Goal: Task Accomplishment & Management: Complete application form

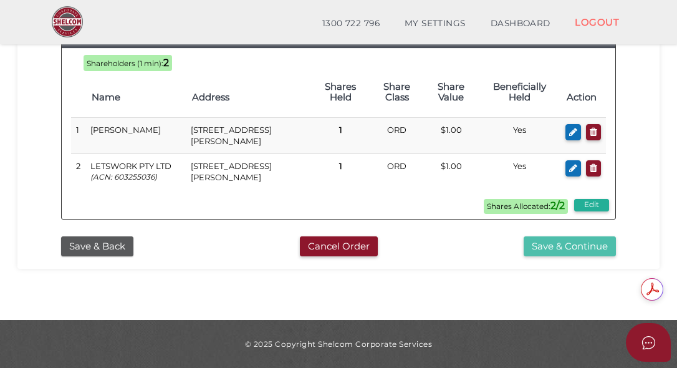
click at [568, 252] on button "Save & Continue" at bounding box center [570, 246] width 92 height 21
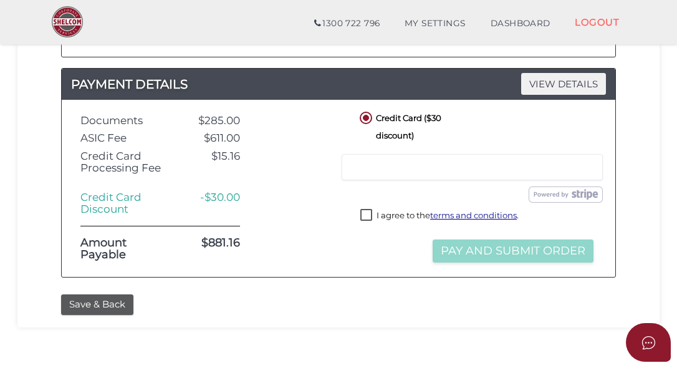
scroll to position [561, 0]
click at [367, 212] on label "I agree to the terms and conditions ." at bounding box center [439, 217] width 158 height 16
checkbox input "true"
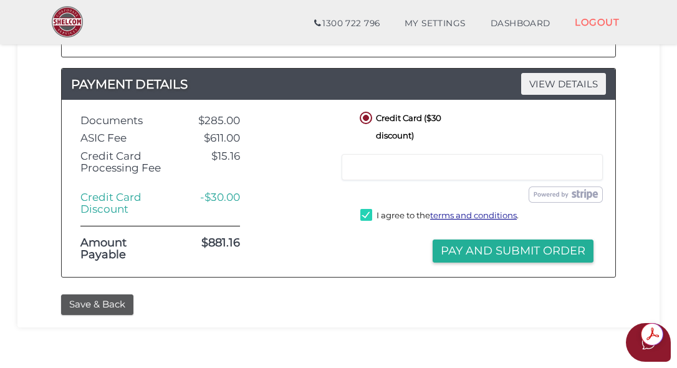
scroll to position [0, 0]
click at [337, 196] on div at bounding box center [298, 188] width 98 height 158
click at [395, 241] on div "Submit Order Pay and Submit Order" at bounding box center [476, 237] width 239 height 12
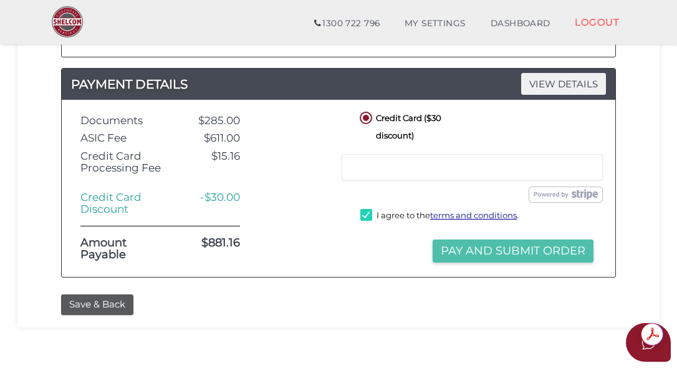
click at [459, 250] on button "Pay and Submit Order" at bounding box center [513, 250] width 161 height 23
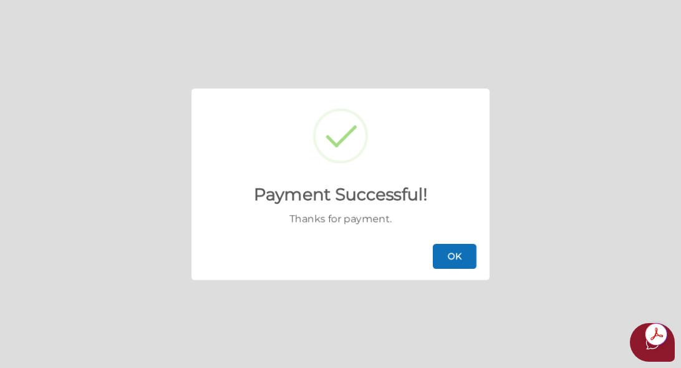
click at [455, 251] on button "OK" at bounding box center [455, 256] width 44 height 25
